Goal: Task Accomplishment & Management: Complete application form

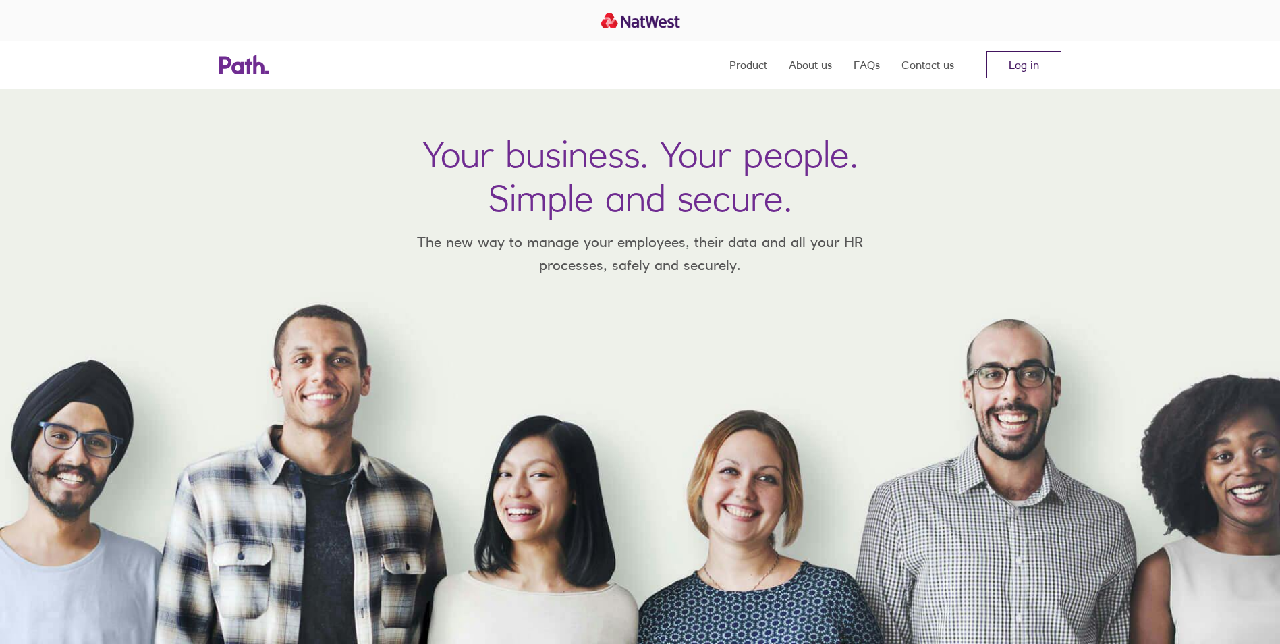
click at [1022, 65] on link "Log in" at bounding box center [1023, 64] width 75 height 27
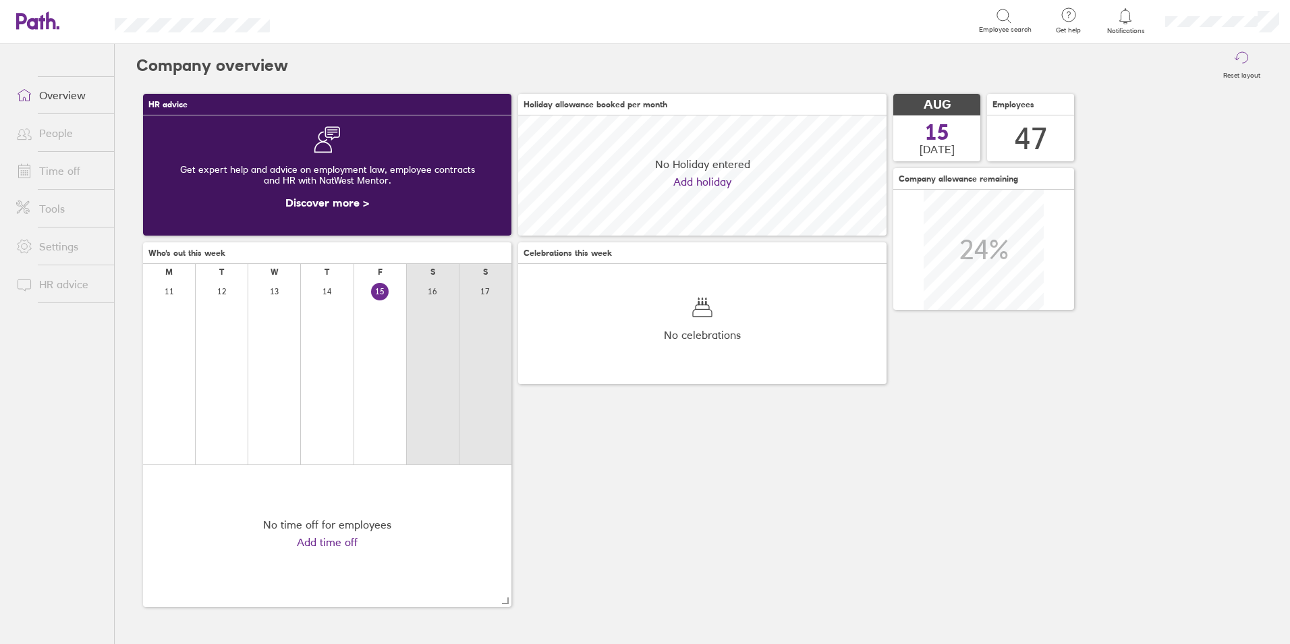
scroll to position [120, 368]
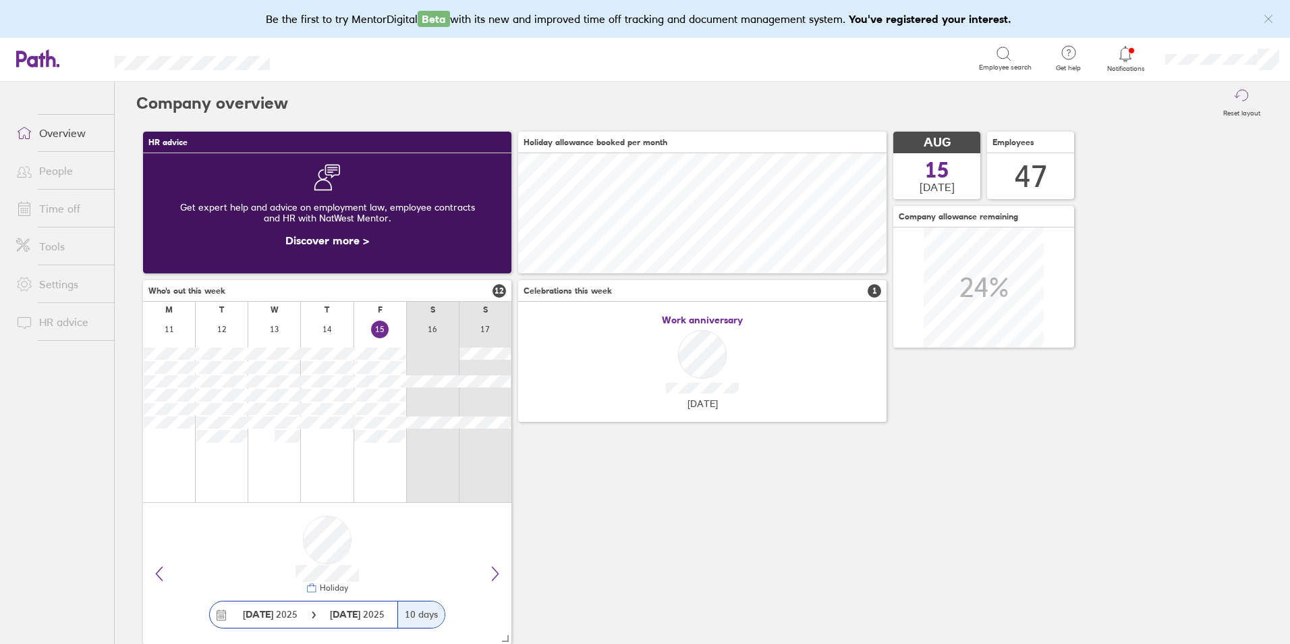
click at [82, 202] on link "Time off" at bounding box center [59, 208] width 109 height 27
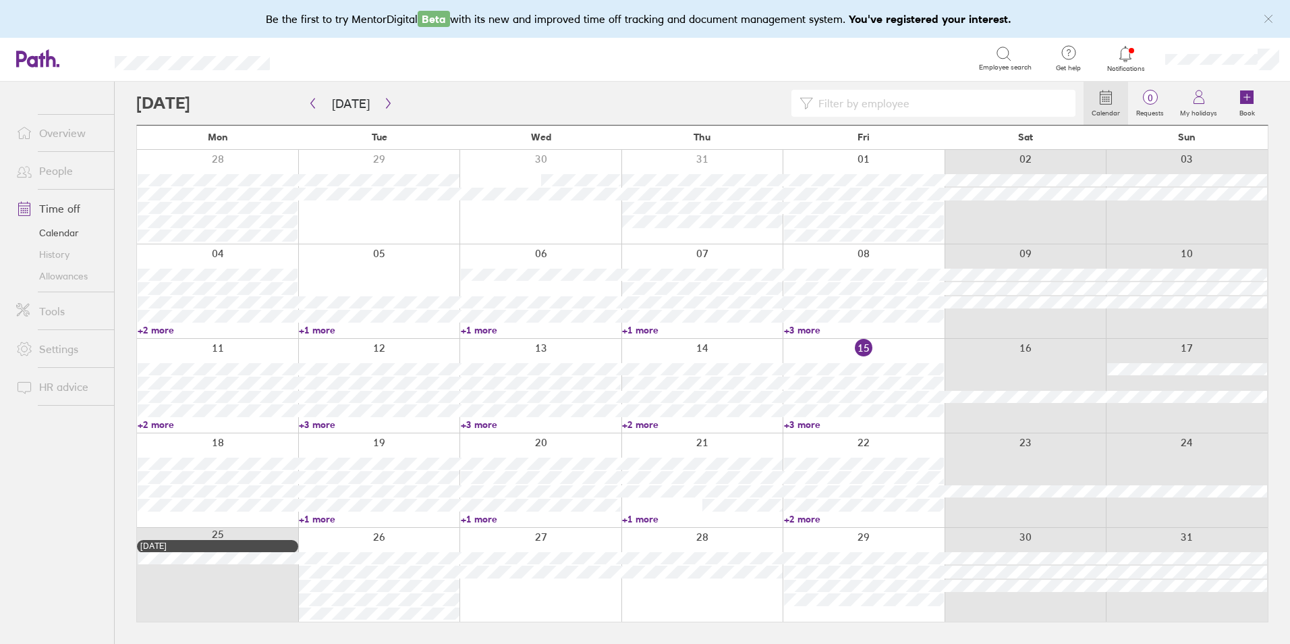
click at [169, 329] on link "+2 more" at bounding box center [218, 330] width 160 height 12
click at [339, 332] on link "+1 more" at bounding box center [379, 330] width 160 height 12
click at [329, 330] on link "+1 more" at bounding box center [379, 330] width 160 height 12
click at [107, 457] on ul "Overview People Time off Calendar History Allowances Tools Settings HR advice" at bounding box center [57, 341] width 114 height 518
click at [165, 424] on link "+2 more" at bounding box center [218, 424] width 160 height 12
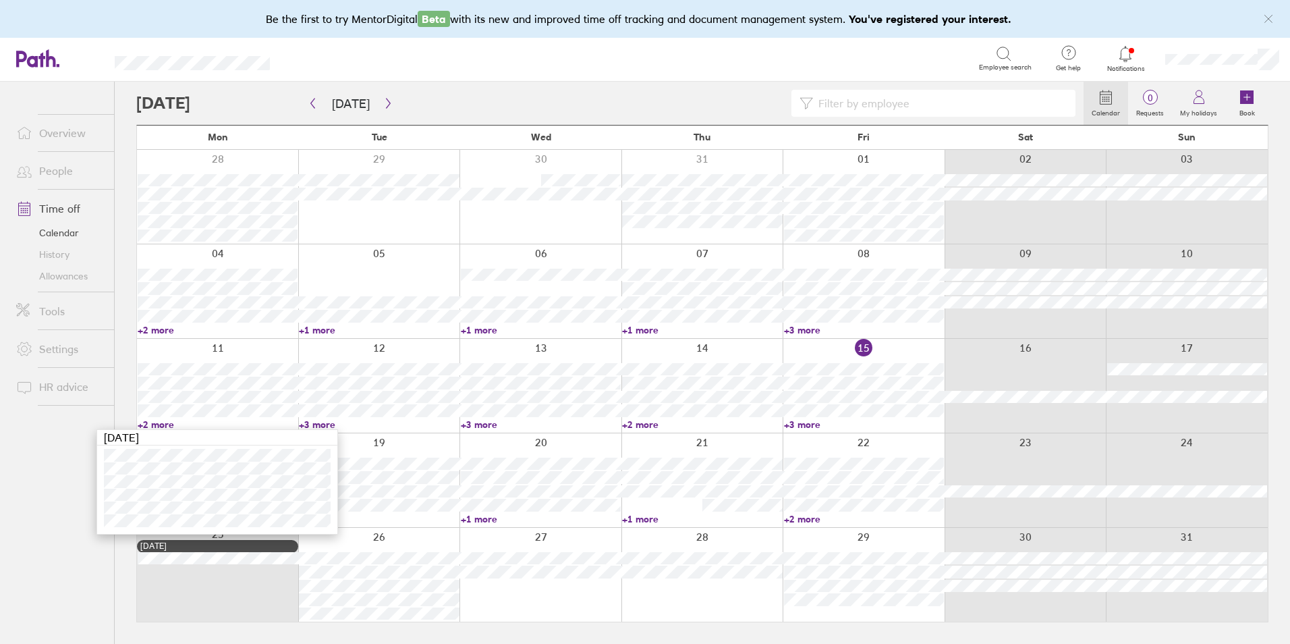
drag, startPoint x: 1044, startPoint y: 440, endPoint x: 195, endPoint y: 424, distance: 848.9
click at [1044, 440] on div at bounding box center [1026, 480] width 162 height 94
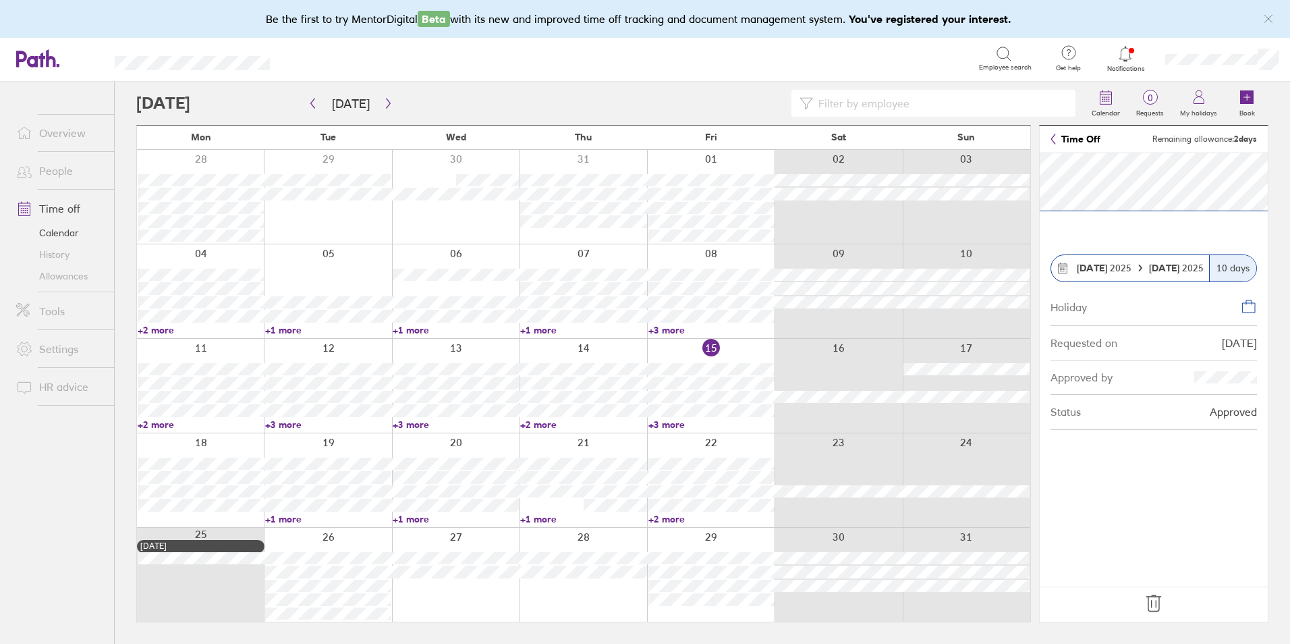
click at [157, 330] on link "+2 more" at bounding box center [201, 330] width 126 height 12
click at [65, 512] on ul "Overview People Time off Calendar History Allowances Tools Settings HR advice" at bounding box center [57, 341] width 114 height 518
click at [297, 422] on link "+3 more" at bounding box center [328, 424] width 126 height 12
click at [417, 423] on link "+3 more" at bounding box center [456, 424] width 126 height 12
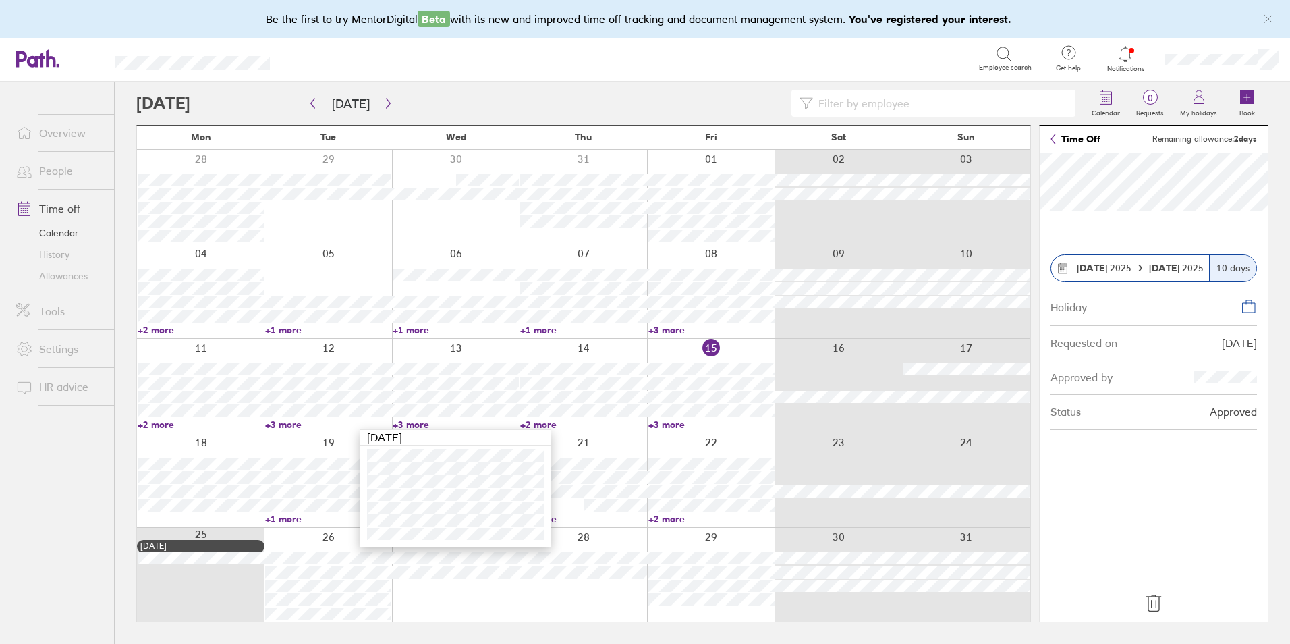
click at [555, 422] on link "+2 more" at bounding box center [583, 424] width 126 height 12
click at [539, 426] on link "+2 more" at bounding box center [583, 424] width 126 height 12
click at [687, 422] on link "+3 more" at bounding box center [711, 424] width 126 height 12
click at [684, 424] on link "+3 more" at bounding box center [711, 424] width 126 height 12
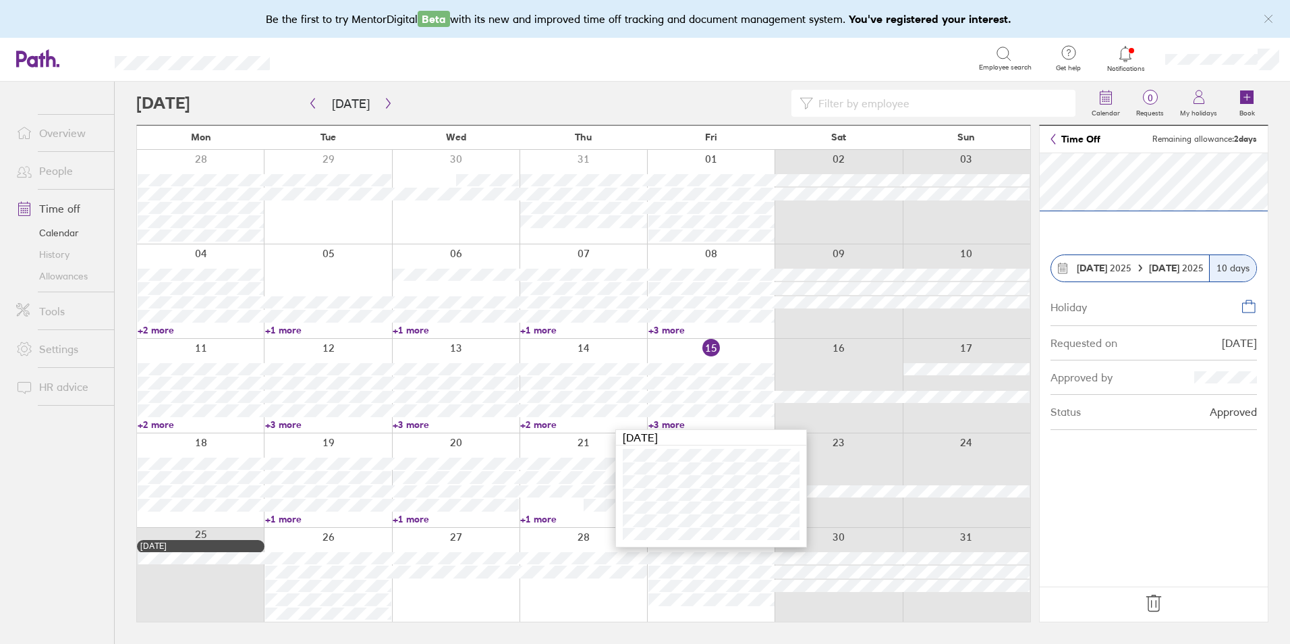
drag, startPoint x: 543, startPoint y: 424, endPoint x: 468, endPoint y: 423, distance: 75.6
click at [543, 424] on link "+2 more" at bounding box center [583, 424] width 126 height 12
click at [544, 420] on link "+2 more" at bounding box center [583, 424] width 126 height 12
click at [437, 424] on link "+3 more" at bounding box center [456, 424] width 126 height 12
click at [415, 426] on link "+3 more" at bounding box center [456, 424] width 126 height 12
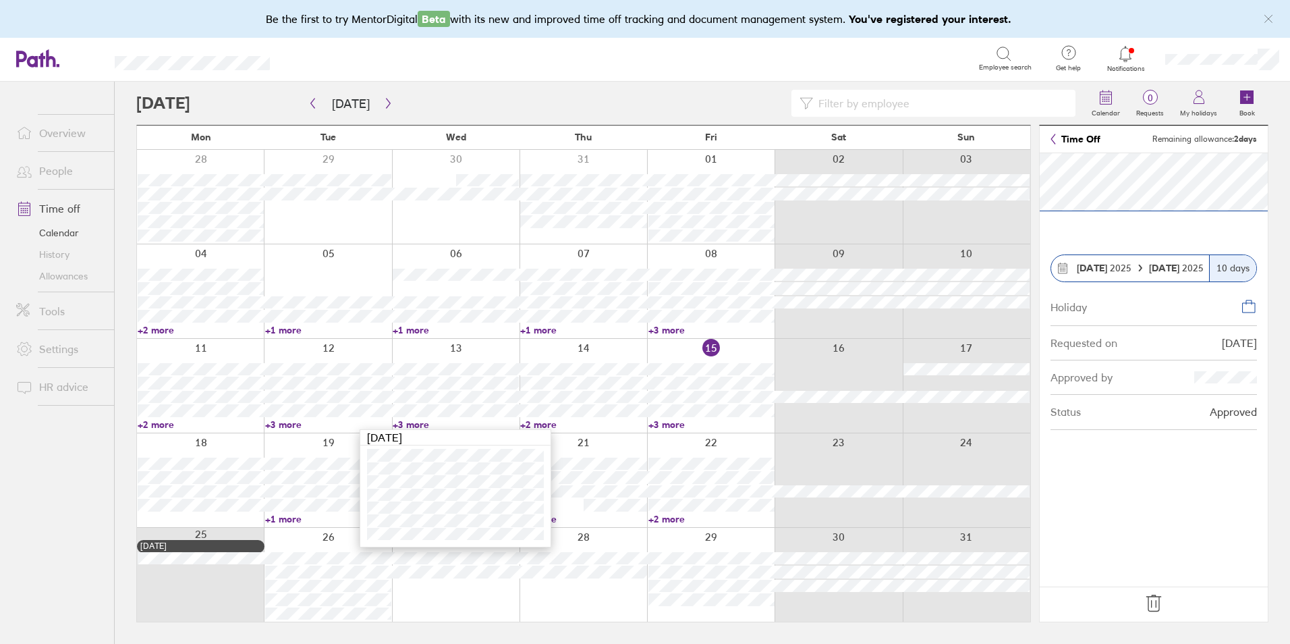
click at [299, 428] on link "+3 more" at bounding box center [328, 424] width 126 height 12
click at [286, 429] on div at bounding box center [328, 386] width 128 height 94
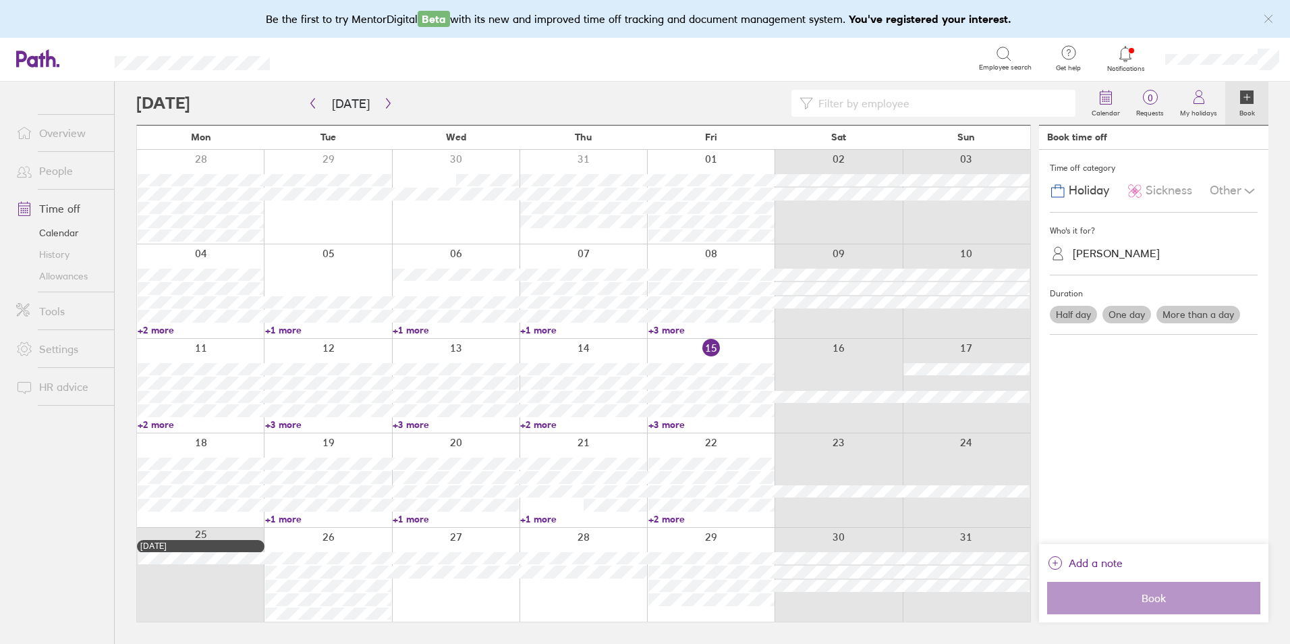
click at [286, 426] on link "+3 more" at bounding box center [328, 424] width 126 height 12
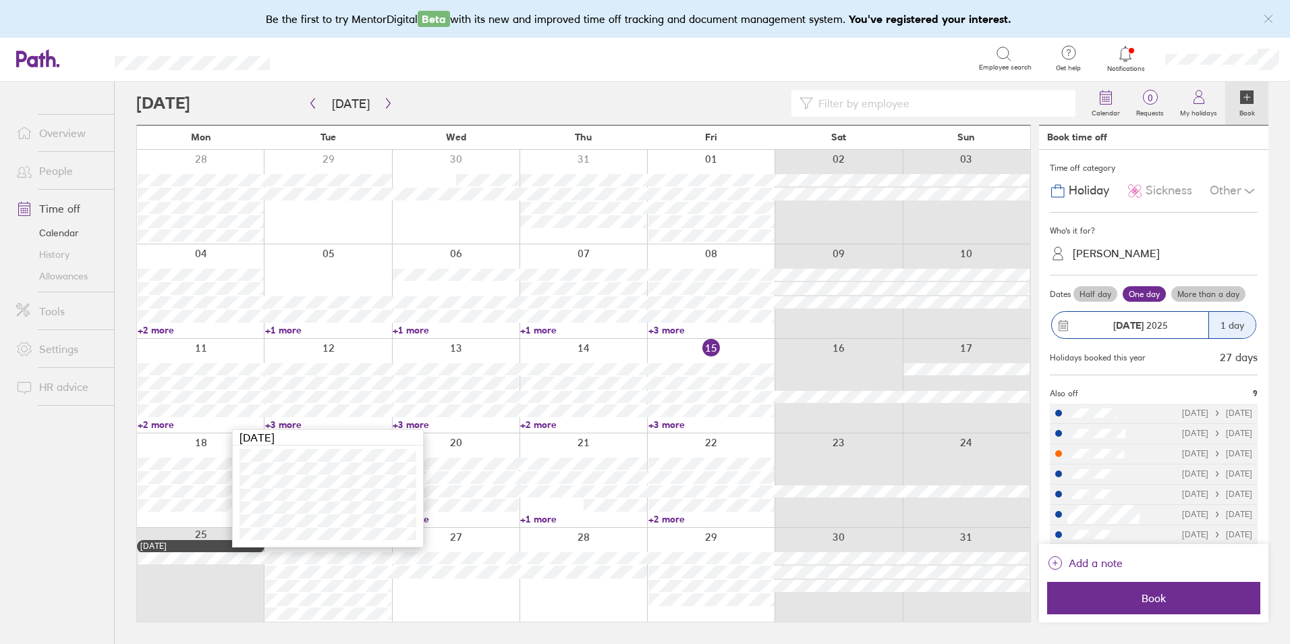
click at [168, 422] on link "+2 more" at bounding box center [201, 424] width 126 height 12
click at [163, 422] on link "+2 more" at bounding box center [201, 424] width 126 height 12
click at [673, 331] on link "+3 more" at bounding box center [711, 330] width 126 height 12
click at [671, 329] on link "+3 more" at bounding box center [711, 330] width 126 height 12
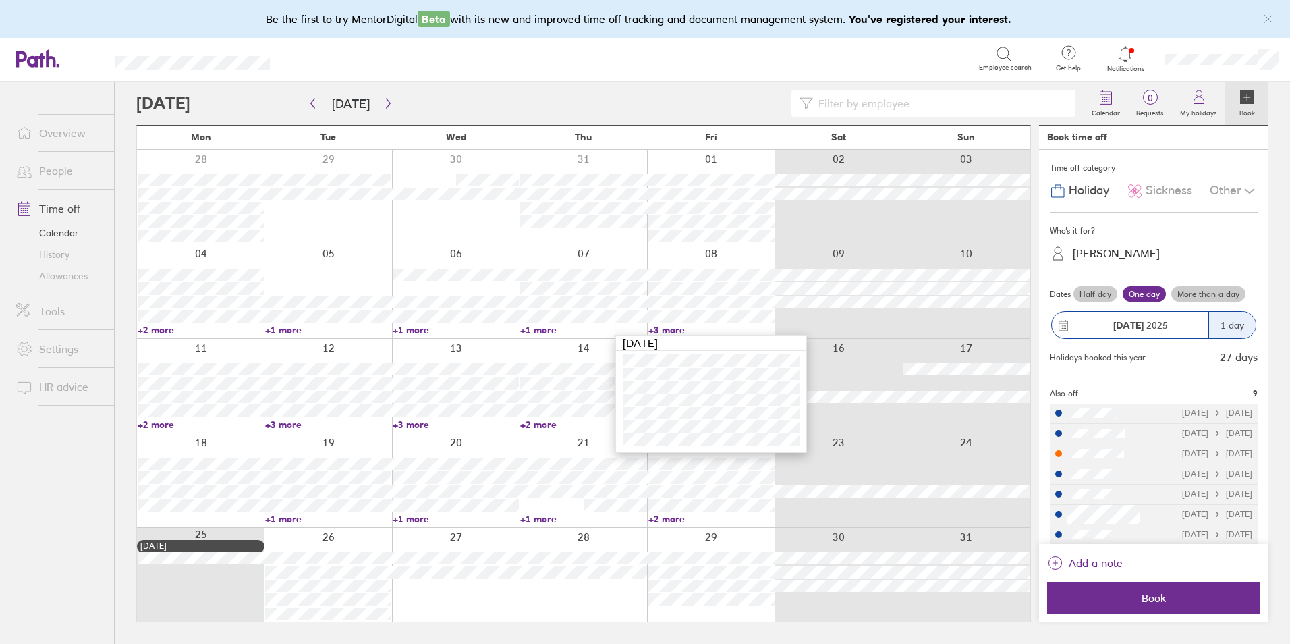
click at [858, 339] on div at bounding box center [839, 386] width 128 height 94
click at [173, 331] on link "+2 more" at bounding box center [201, 330] width 126 height 12
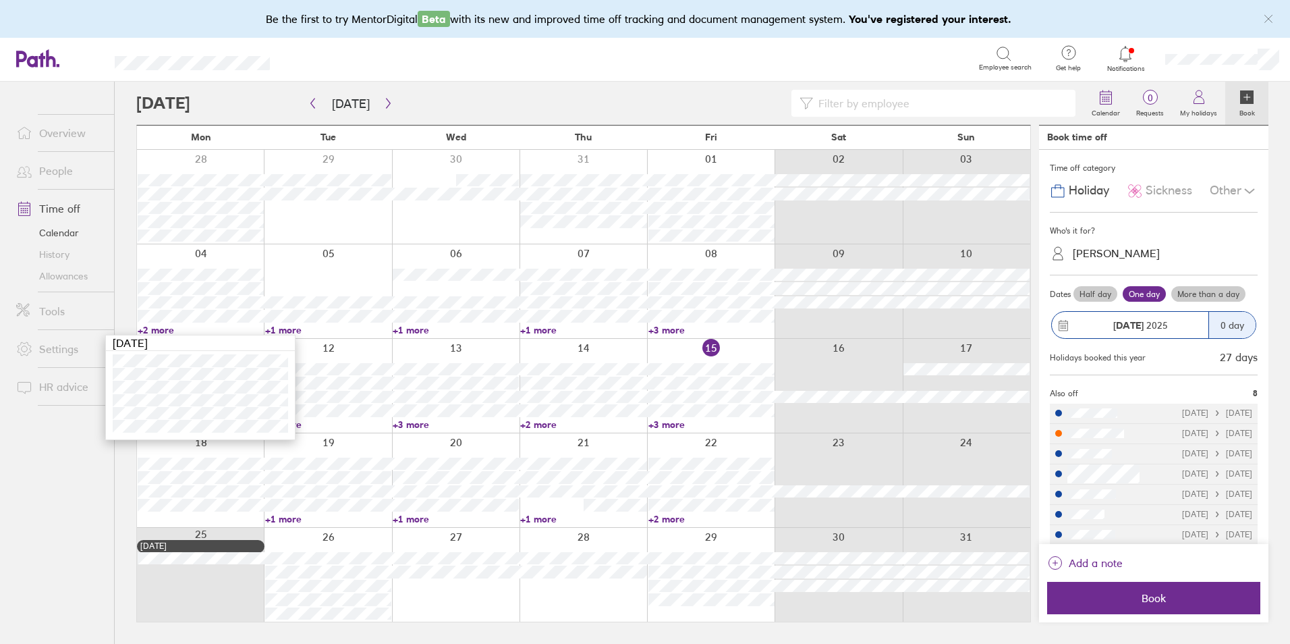
drag, startPoint x: 828, startPoint y: 331, endPoint x: 802, endPoint y: 335, distance: 26.0
click at [828, 331] on div at bounding box center [839, 291] width 128 height 94
click at [677, 520] on link "+2 more" at bounding box center [711, 519] width 126 height 12
